Goal: Information Seeking & Learning: Learn about a topic

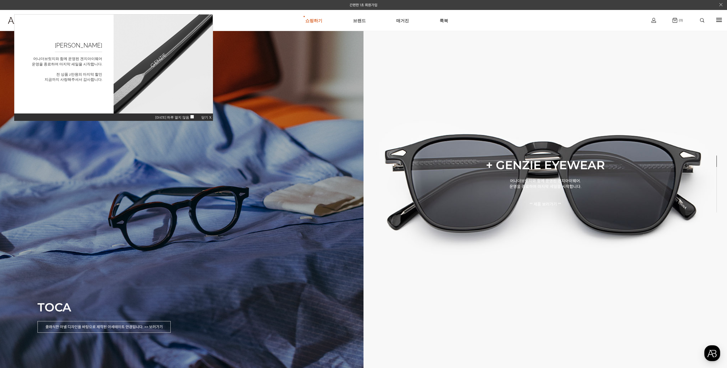
click at [256, 208] on div "TOCA 클래식한 아넬 디자인을 바탕으로 제작된 아세테이트 안경입니다. >> 보러가기" at bounding box center [182, 184] width 364 height 368
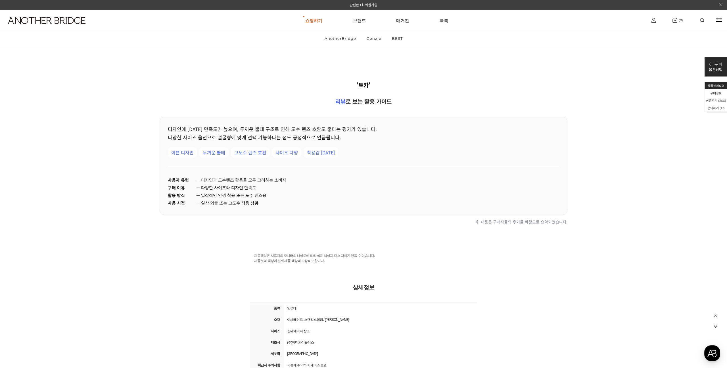
scroll to position [11771, 0]
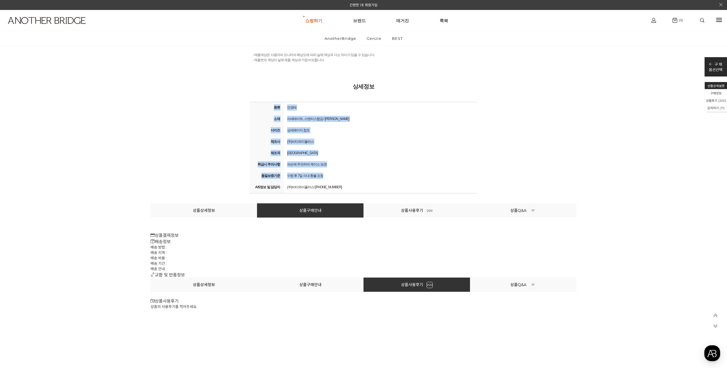
drag, startPoint x: 257, startPoint y: 102, endPoint x: 378, endPoint y: 175, distance: 141.7
click at [378, 175] on tbody "종류 안경테 소재 아세테이트, 스탠리스합금 / 데모 아크릴 렌즈 사이즈 상세페이지 참조 제조사 (주)비티와이플러스 제조국 [GEOGRAPHIC…" at bounding box center [363, 147] width 227 height 91
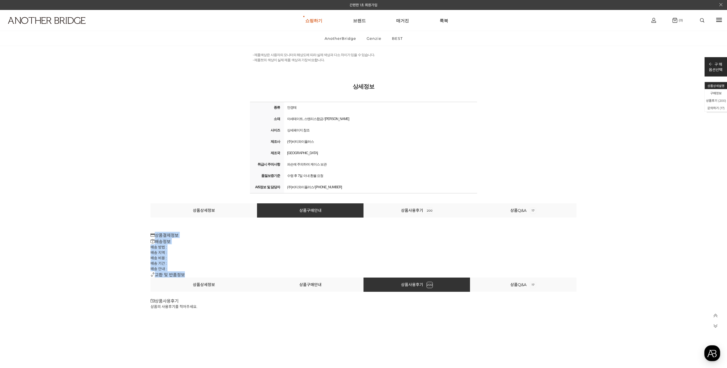
drag, startPoint x: 151, startPoint y: 232, endPoint x: 229, endPoint y: 270, distance: 87.4
click at [229, 270] on div "상품상세정보 상품구매안내 상품사용후기 200 상품Q&A 17 상품결제정보 배송정보 배송 방법 : 배송 지역 : 배송 비용 : 배송 기간 : 배…" at bounding box center [364, 240] width 426 height 74
drag, startPoint x: 250, startPoint y: 145, endPoint x: 192, endPoint y: 108, distance: 69.0
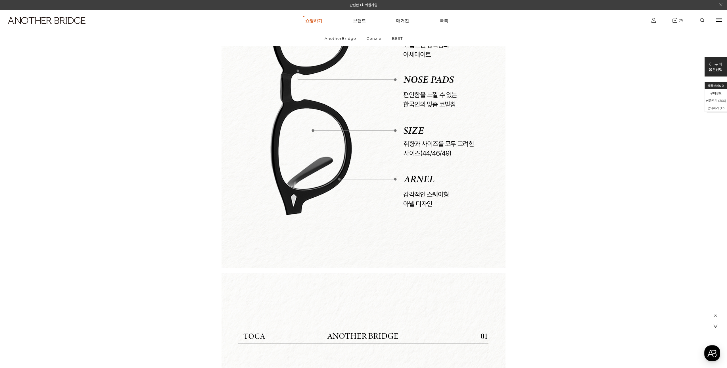
scroll to position [0, 0]
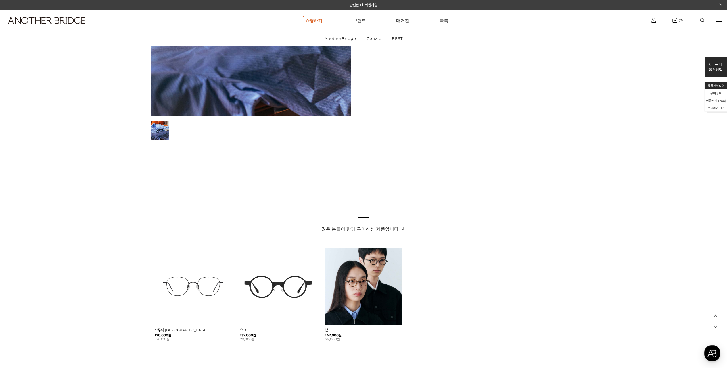
click at [31, 15] on h1 at bounding box center [56, 20] width 112 height 21
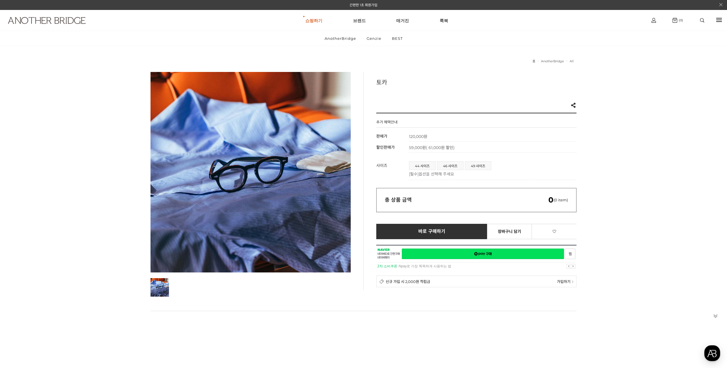
click at [33, 18] on img at bounding box center [47, 20] width 78 height 7
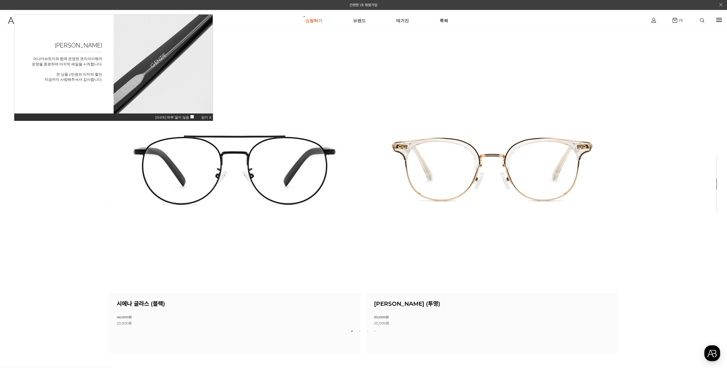
click at [206, 117] on span "닫기 X" at bounding box center [206, 117] width 10 height 4
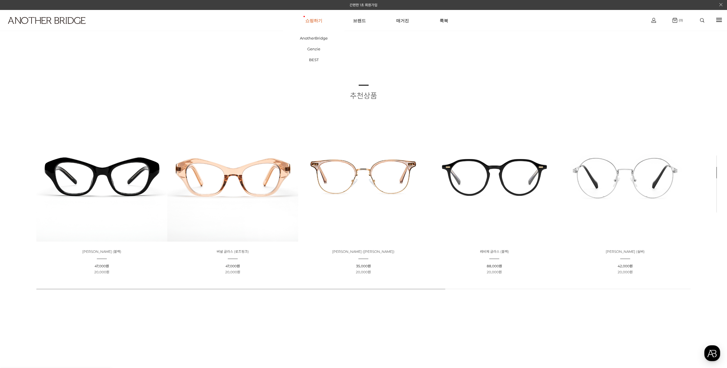
click at [315, 24] on link "쇼핑하기" at bounding box center [313, 20] width 17 height 20
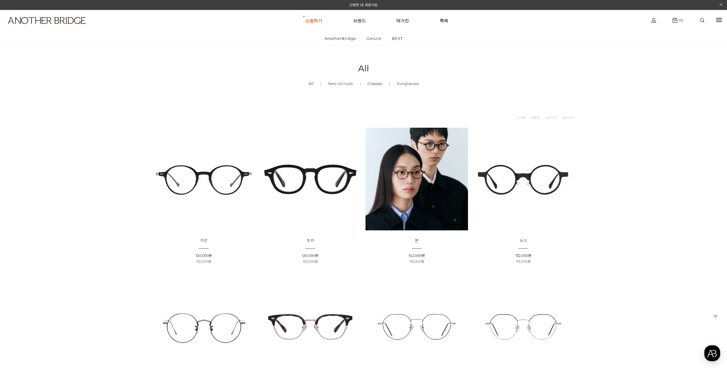
click at [380, 85] on link "Glasses ()" at bounding box center [374, 83] width 29 height 19
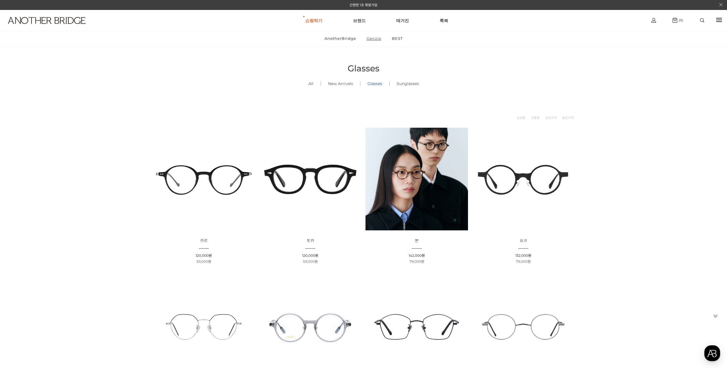
click at [372, 37] on link "Genzie" at bounding box center [374, 38] width 24 height 15
